Goal: Find specific page/section: Find specific page/section

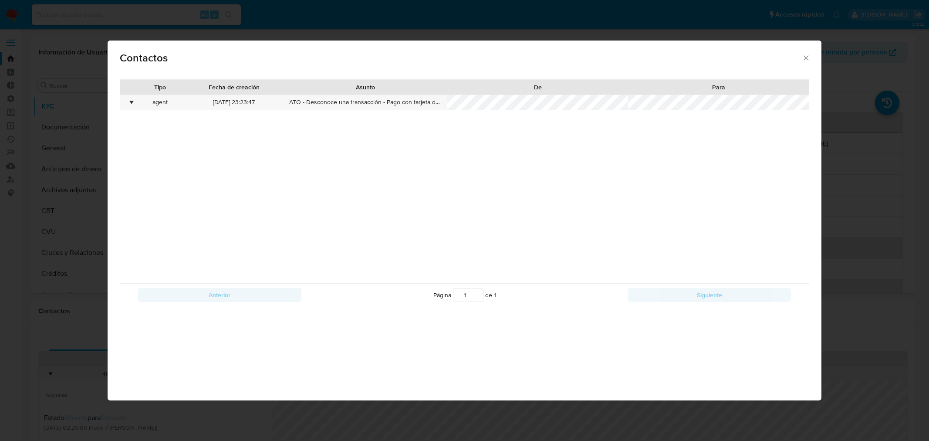
select select "10"
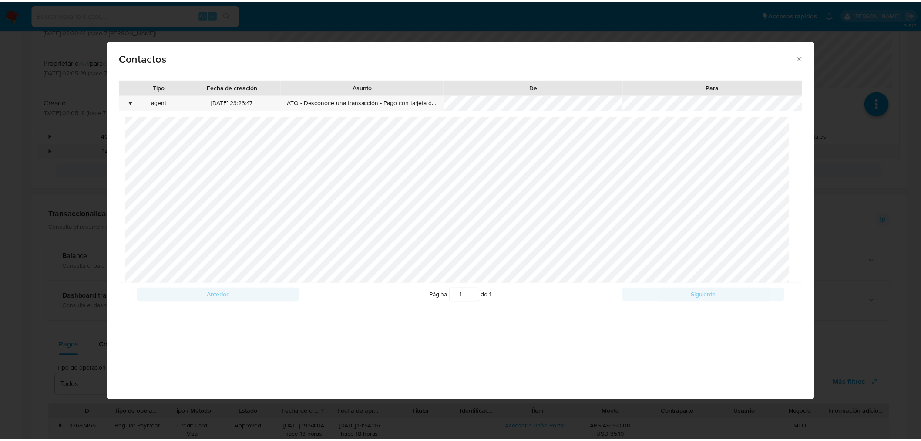
scroll to position [88, 0]
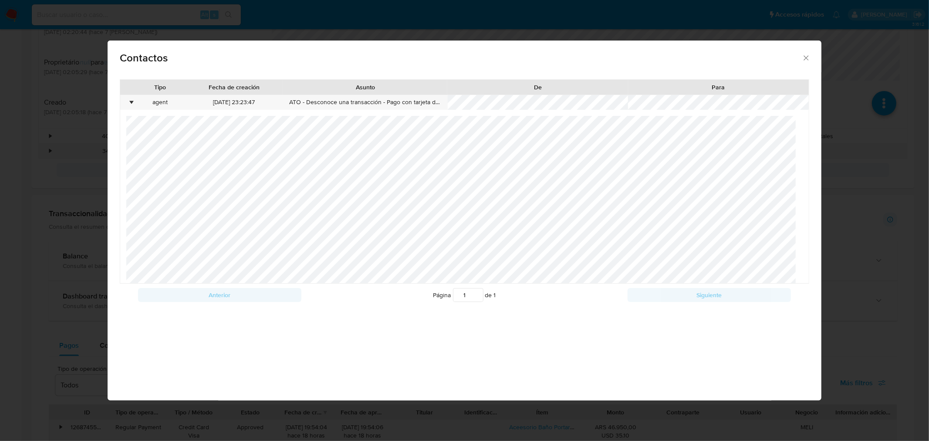
click at [810, 58] on div "Contactos" at bounding box center [465, 56] width 714 height 32
click at [806, 58] on icon "close" at bounding box center [805, 58] width 9 height 9
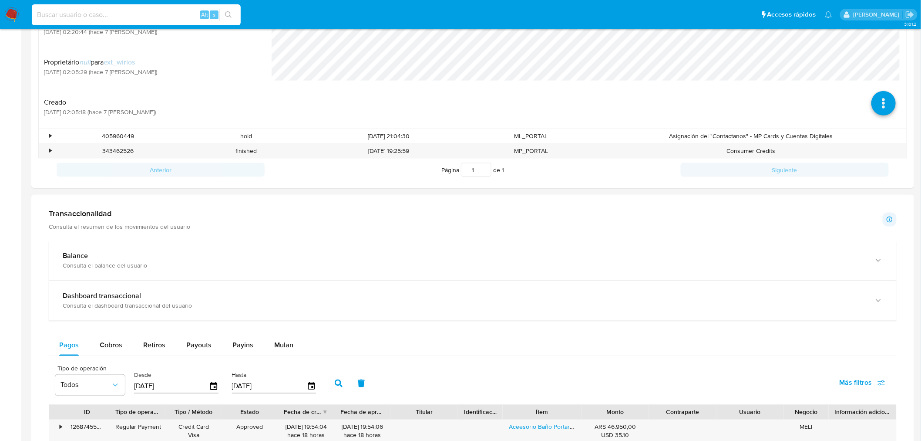
click at [112, 18] on input at bounding box center [136, 14] width 209 height 11
paste input "1370643184"
type input "1370643184"
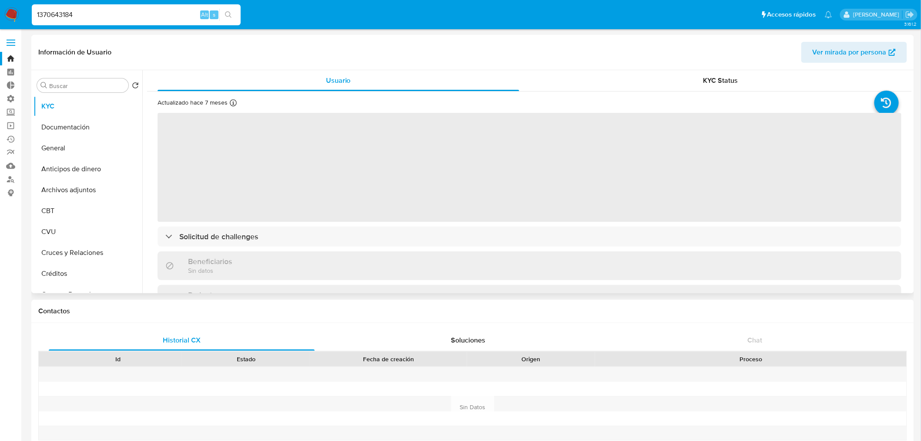
select select "10"
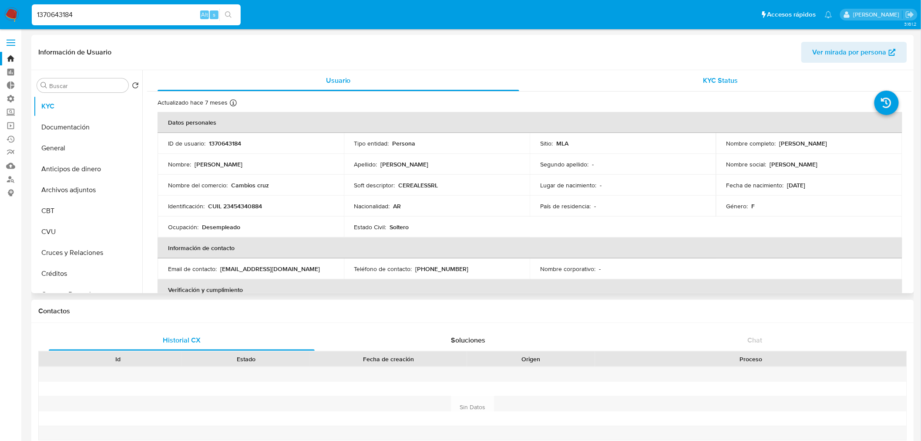
click at [731, 76] on span "KYC Status" at bounding box center [721, 80] width 35 height 10
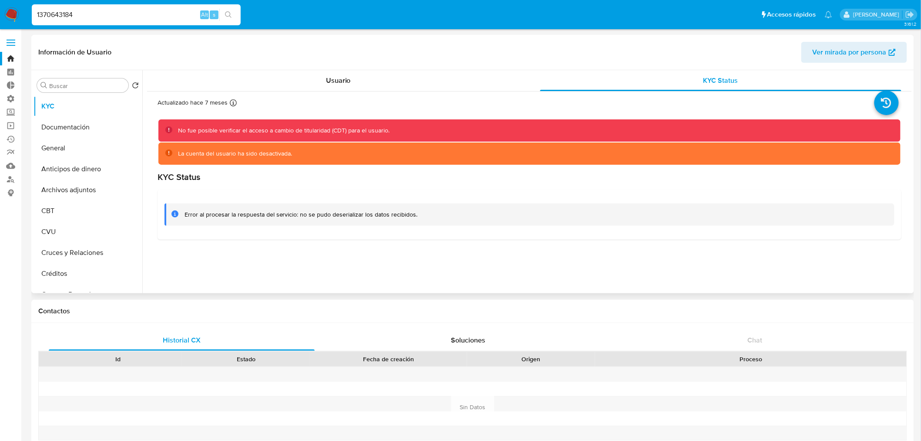
click at [332, 147] on div "La cuenta del usuario ha sido desactivada." at bounding box center [529, 153] width 743 height 22
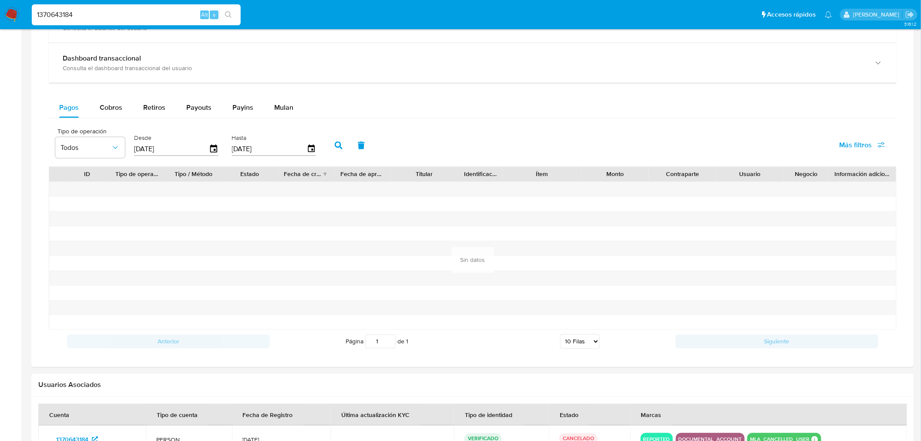
scroll to position [532, 0]
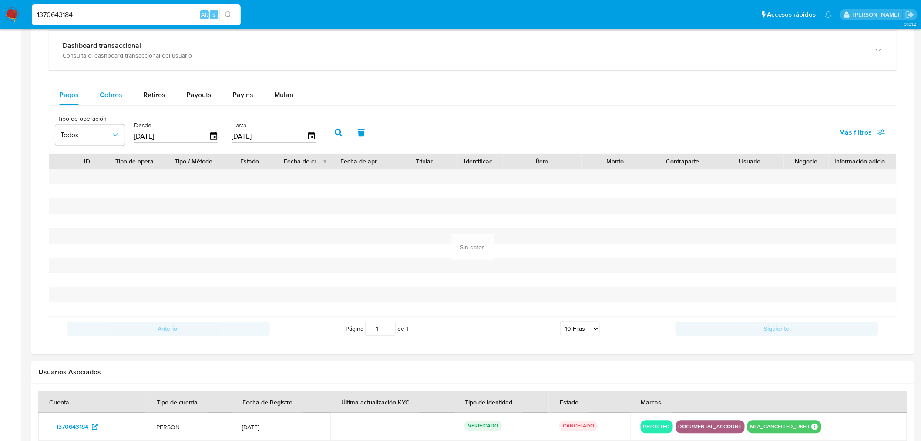
click at [100, 93] on span "Cobros" at bounding box center [111, 95] width 23 height 10
select select "10"
click at [135, 95] on button "Retiros" at bounding box center [154, 94] width 43 height 21
select select "10"
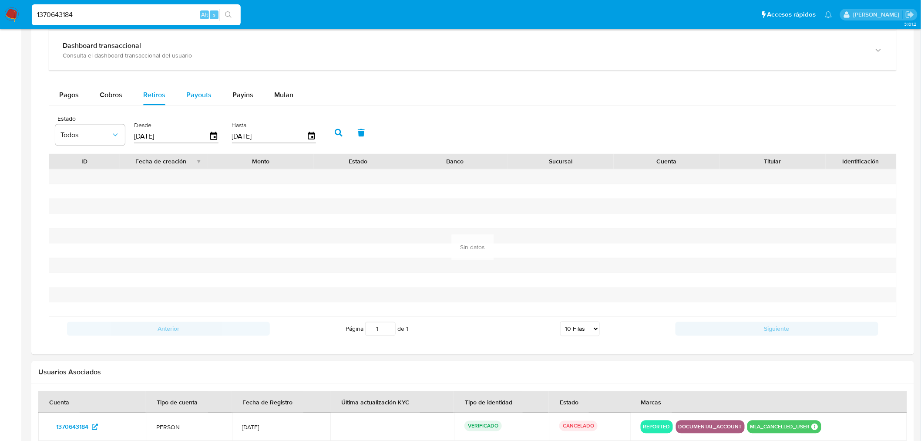
click at [195, 91] on span "Payouts" at bounding box center [198, 95] width 25 height 10
select select "10"
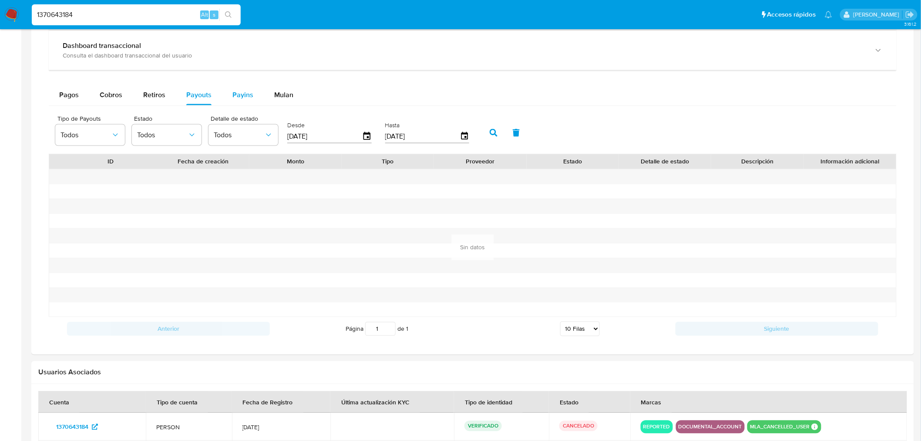
click at [240, 91] on span "Payins" at bounding box center [242, 95] width 21 height 10
select select "10"
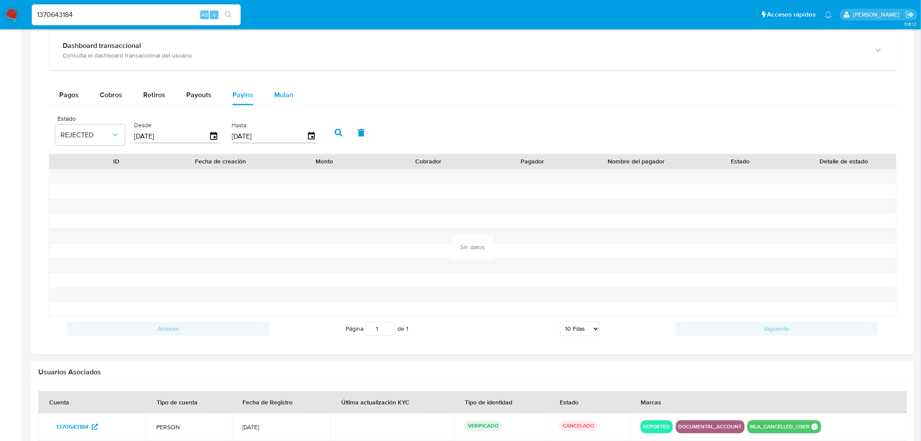
click at [294, 89] on button "Mulan" at bounding box center [284, 94] width 40 height 21
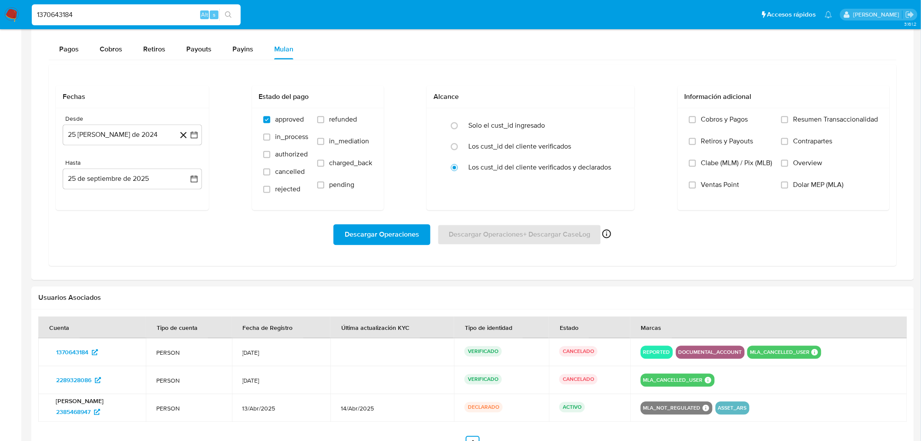
scroll to position [638, 0]
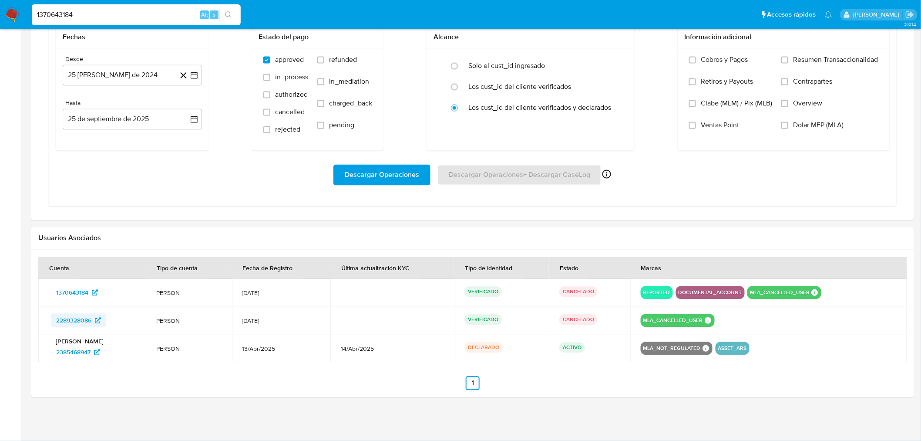
click at [75, 318] on span "2289328086" at bounding box center [73, 320] width 35 height 14
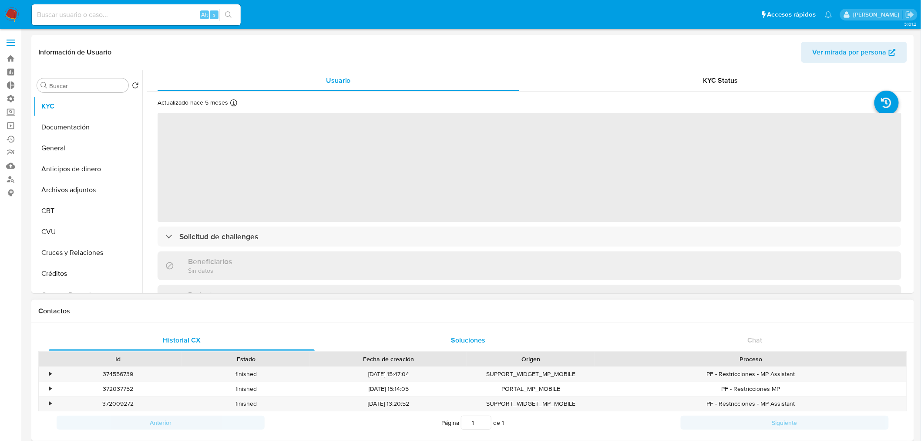
select select "10"
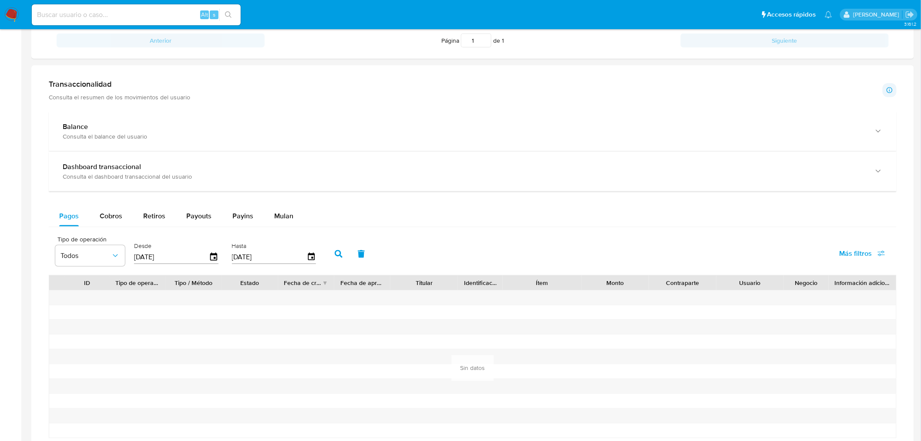
scroll to position [387, 0]
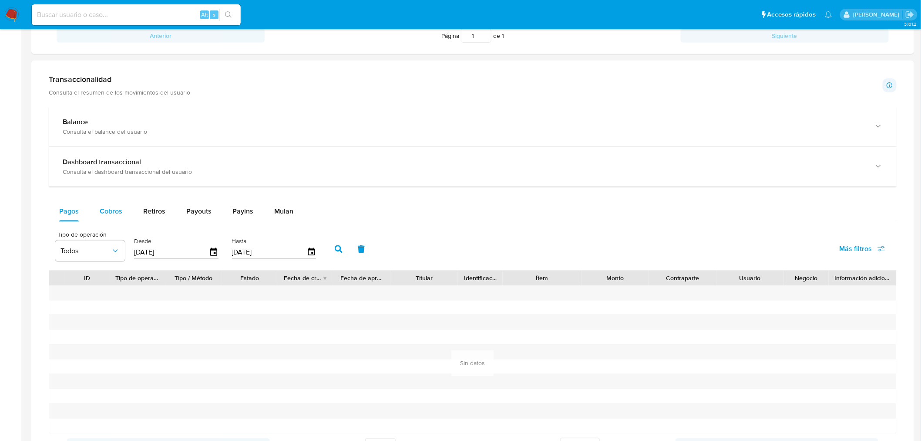
click at [108, 204] on div "Cobros" at bounding box center [111, 211] width 23 height 21
select select "10"
drag, startPoint x: 144, startPoint y: 210, endPoint x: 149, endPoint y: 210, distance: 4.8
click at [145, 210] on span "Retiros" at bounding box center [154, 211] width 22 height 10
select select "10"
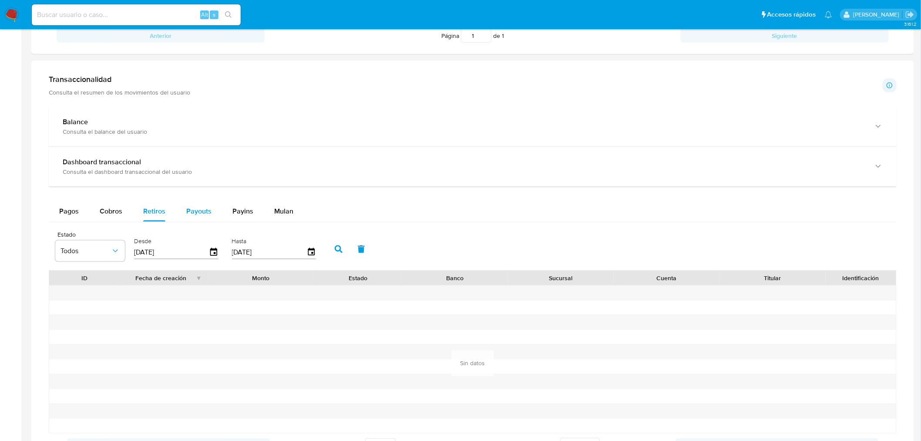
click at [200, 213] on span "Payouts" at bounding box center [198, 211] width 25 height 10
select select "10"
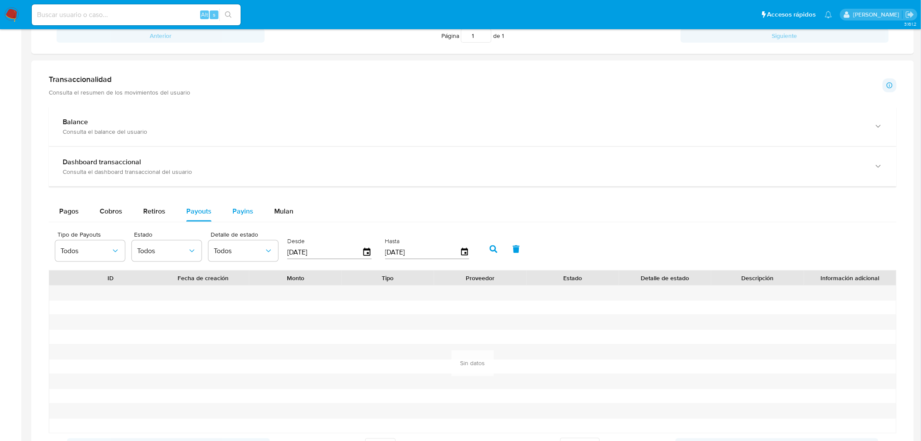
click at [235, 209] on span "Payins" at bounding box center [242, 211] width 21 height 10
select select "10"
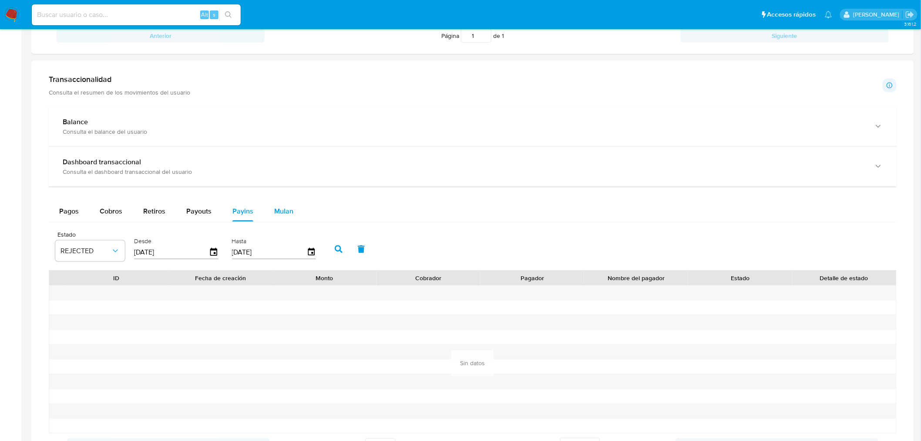
click at [293, 212] on button "Mulan" at bounding box center [284, 211] width 40 height 21
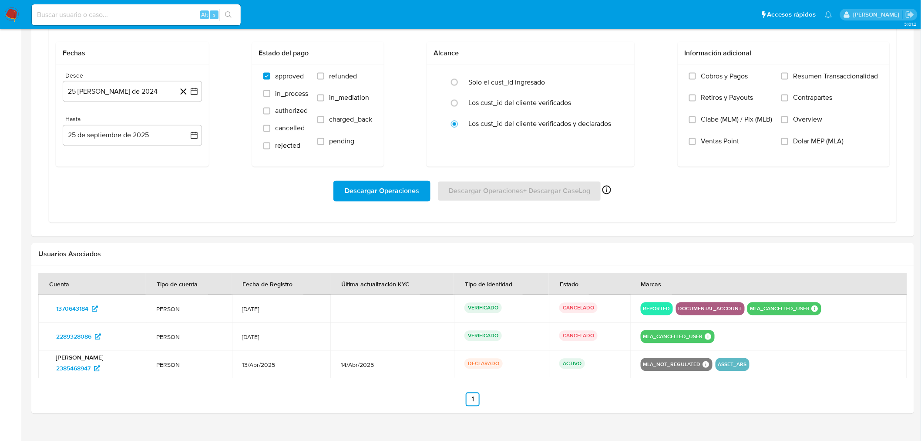
scroll to position [608, 0]
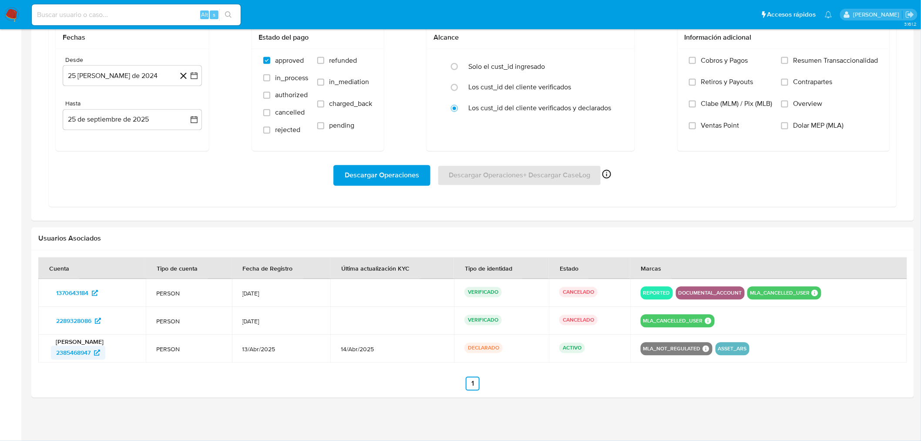
click at [67, 348] on span "2385468947" at bounding box center [73, 353] width 34 height 14
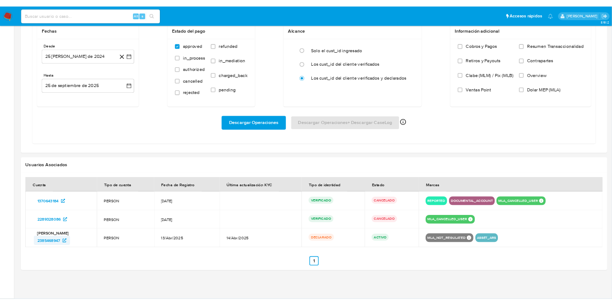
scroll to position [606, 0]
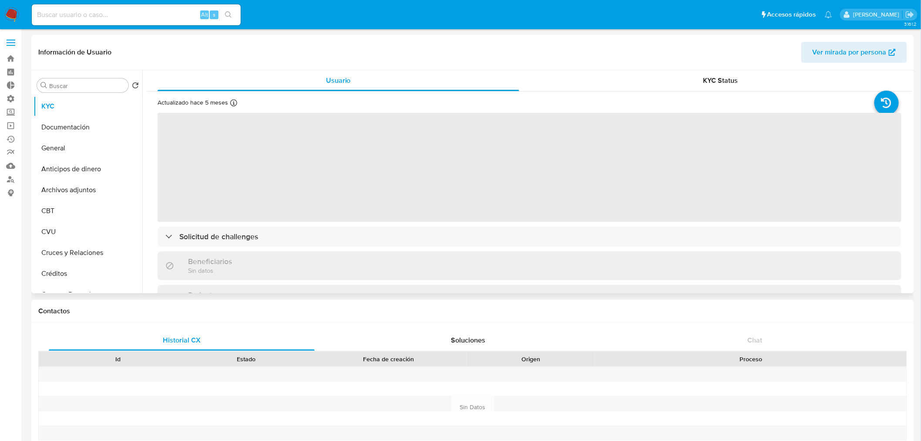
select select "10"
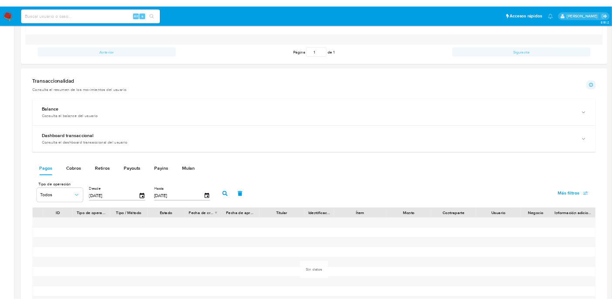
scroll to position [532, 0]
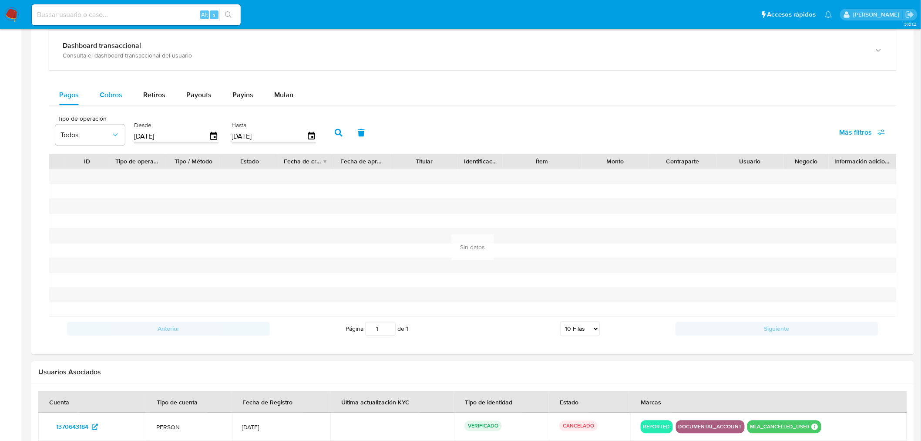
click at [107, 93] on span "Cobros" at bounding box center [111, 95] width 23 height 10
select select "10"
click at [147, 96] on span "Retiros" at bounding box center [154, 95] width 22 height 10
select select "10"
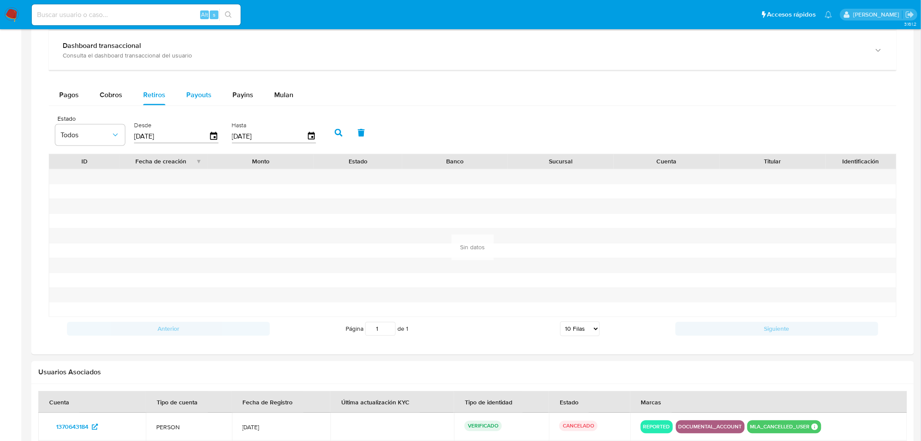
click at [212, 103] on button "Payouts" at bounding box center [199, 94] width 46 height 21
select select "10"
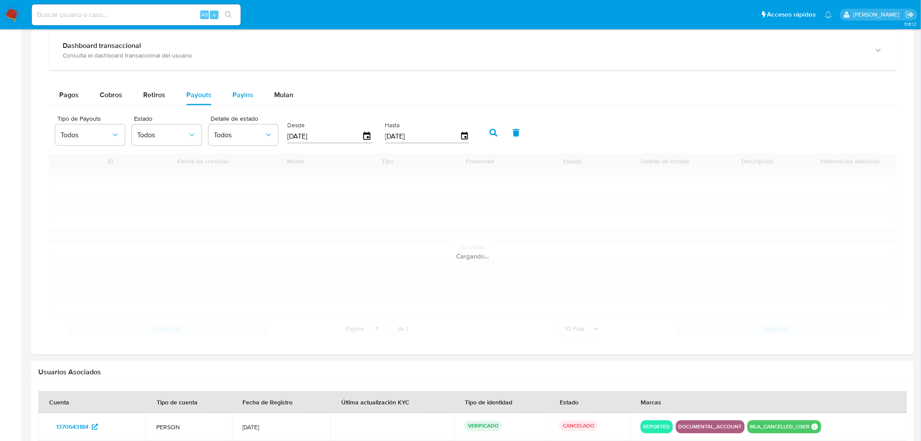
click at [237, 100] on span "Payins" at bounding box center [242, 95] width 21 height 10
select select "10"
click at [284, 100] on span "Mulan" at bounding box center [283, 95] width 19 height 10
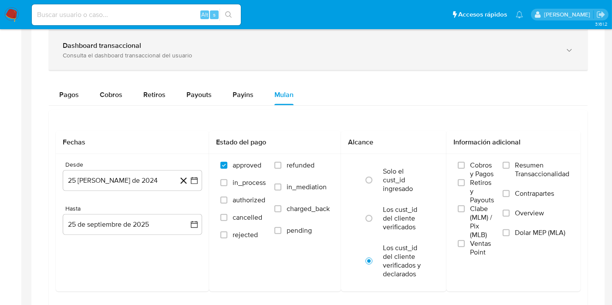
scroll to position [442, 0]
